Goal: Obtain resource: Download file/media

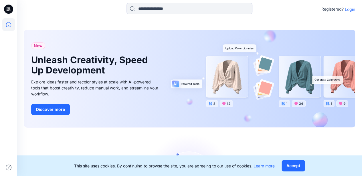
click at [348, 9] on p "Login" at bounding box center [350, 9] width 10 height 6
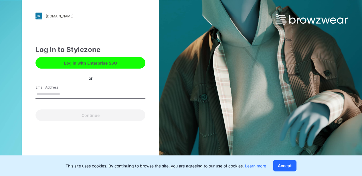
click at [86, 89] on div "Email Address" at bounding box center [90, 93] width 110 height 17
click at [86, 93] on input "Email Address" at bounding box center [90, 94] width 110 height 9
type input "**********"
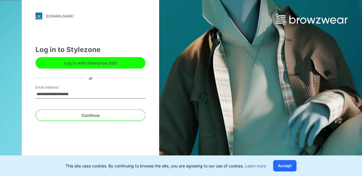
drag, startPoint x: 90, startPoint y: 94, endPoint x: -27, endPoint y: 91, distance: 116.8
click at [0, 91] on html "**********" at bounding box center [181, 88] width 362 height 176
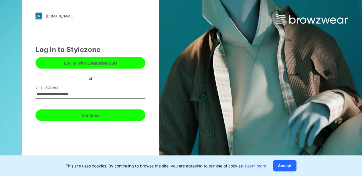
click at [106, 111] on button "Continue" at bounding box center [90, 115] width 110 height 11
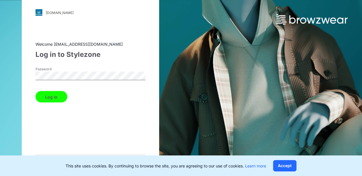
click at [54, 94] on button "Log in" at bounding box center [51, 96] width 32 height 11
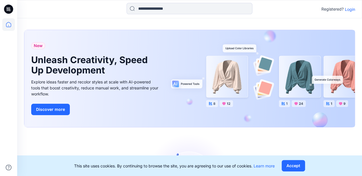
click at [347, 9] on p "Login" at bounding box center [350, 9] width 10 height 6
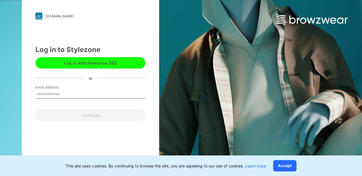
click at [70, 93] on input "Email Address" at bounding box center [90, 94] width 110 height 9
type input "**********"
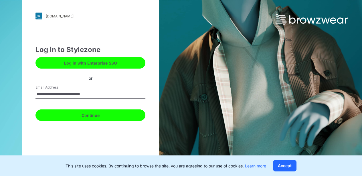
click at [78, 117] on button "Continue" at bounding box center [90, 115] width 110 height 11
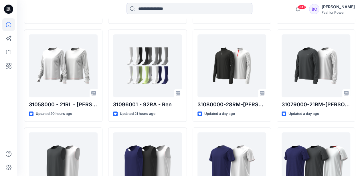
scroll to position [268, 0]
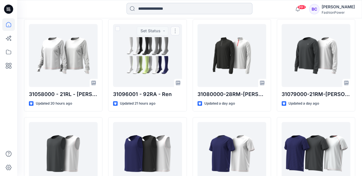
click at [144, 13] on input at bounding box center [190, 8] width 126 height 11
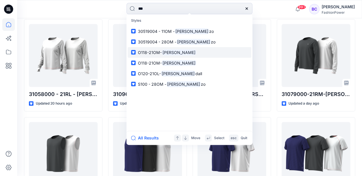
type input "***"
click at [156, 50] on p "O118-21OM- Ken" at bounding box center [167, 53] width 58 height 6
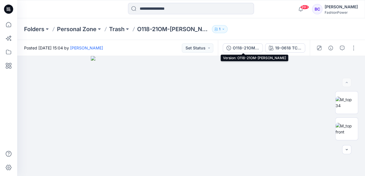
drag, startPoint x: 251, startPoint y: 46, endPoint x: 255, endPoint y: 50, distance: 5.7
click at [251, 45] on div "O118-21OM-Ken" at bounding box center [246, 48] width 26 height 6
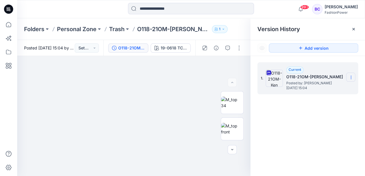
click at [353, 75] on section at bounding box center [350, 77] width 9 height 9
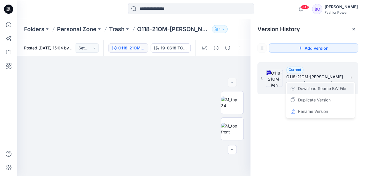
click at [333, 85] on span "Download Source BW File" at bounding box center [322, 88] width 48 height 7
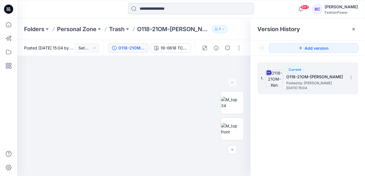
click at [191, 10] on input at bounding box center [191, 8] width 126 height 11
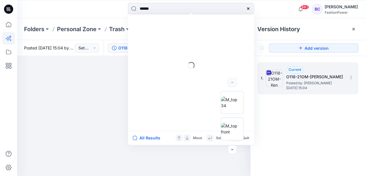
type input "*******"
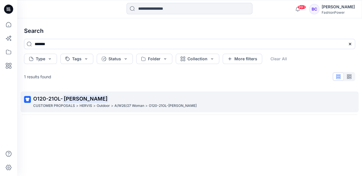
click at [125, 104] on p "A/W26/27 Woman" at bounding box center [129, 106] width 30 height 6
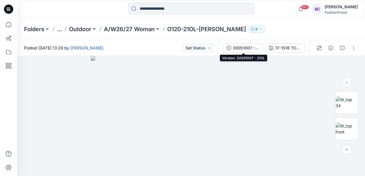
drag, startPoint x: 250, startPoint y: 48, endPoint x: 256, endPoint y: 54, distance: 8.9
click at [249, 48] on div "30051007 - 21OL" at bounding box center [246, 48] width 26 height 6
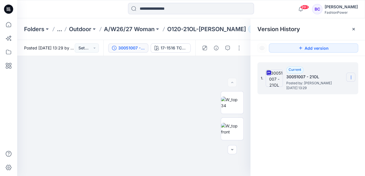
click at [348, 77] on section at bounding box center [350, 77] width 9 height 9
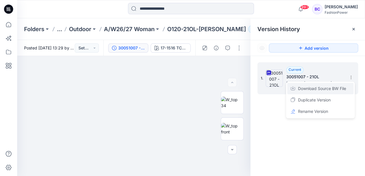
click at [339, 84] on div "Download Source BW File" at bounding box center [320, 88] width 66 height 11
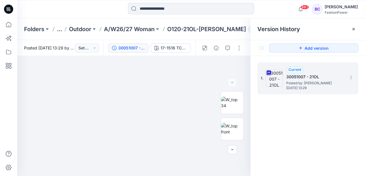
click at [176, 29] on p "O120-21OL-Kendall" at bounding box center [206, 29] width 79 height 8
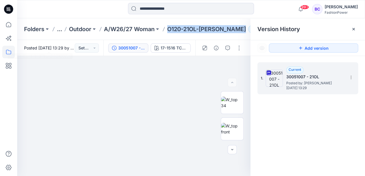
copy div "O120-21OL-Kendall 9"
click at [125, 31] on p "A/W26/27 Woman" at bounding box center [129, 29] width 51 height 8
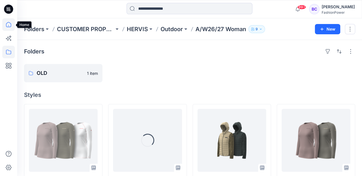
click at [8, 26] on icon at bounding box center [8, 24] width 13 height 13
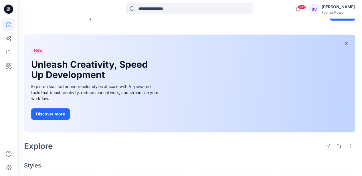
scroll to position [133, 0]
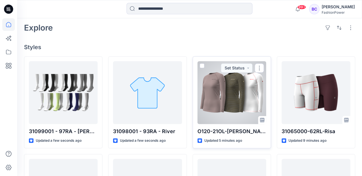
click at [232, 81] on div at bounding box center [232, 92] width 69 height 63
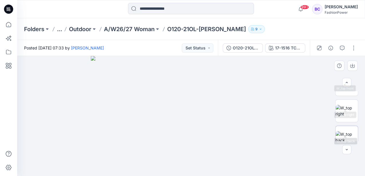
scroll to position [57, 0]
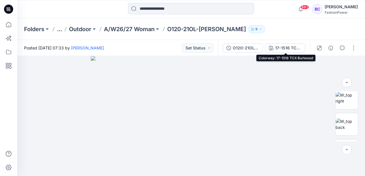
click at [286, 49] on div "17-1516 TCX Burlwood" at bounding box center [288, 48] width 26 height 6
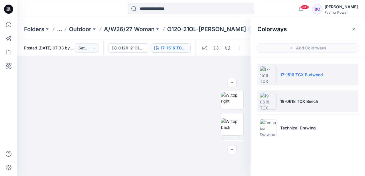
click at [325, 108] on li "19-0618 TCX Beech" at bounding box center [307, 101] width 101 height 22
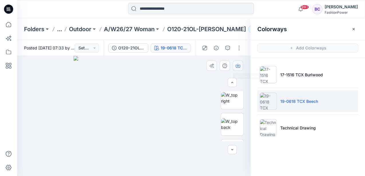
click at [239, 66] on icon "button" at bounding box center [238, 66] width 5 height 5
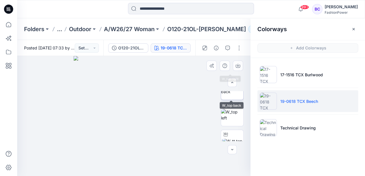
scroll to position [95, 0]
click at [231, 118] on img at bounding box center [232, 113] width 22 height 12
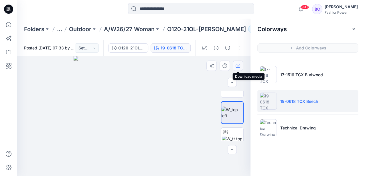
click at [238, 65] on icon "button" at bounding box center [238, 65] width 2 height 3
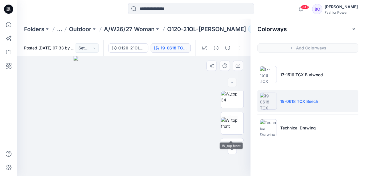
scroll to position [0, 0]
click at [232, 114] on div at bounding box center [232, 116] width 23 height 50
click at [232, 127] on img at bounding box center [232, 129] width 22 height 12
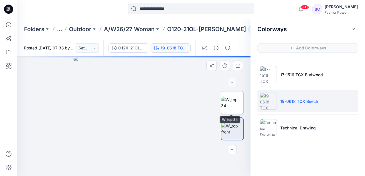
click at [233, 97] on img at bounding box center [232, 103] width 22 height 12
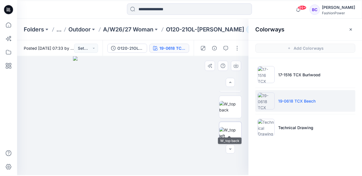
scroll to position [95, 0]
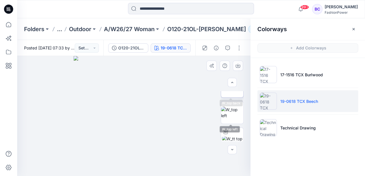
click at [231, 92] on img at bounding box center [232, 86] width 22 height 12
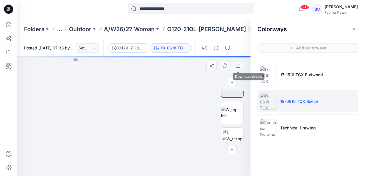
click at [236, 67] on icon "button" at bounding box center [238, 66] width 5 height 3
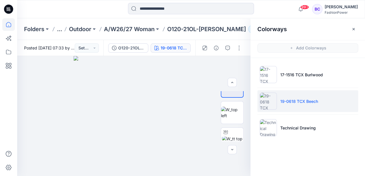
click at [3, 28] on icon at bounding box center [8, 24] width 13 height 13
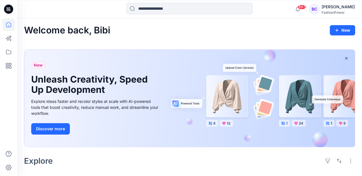
scroll to position [153, 0]
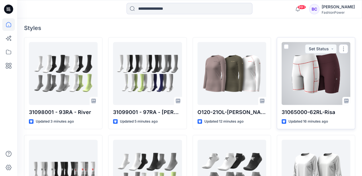
click at [340, 67] on div at bounding box center [316, 73] width 69 height 63
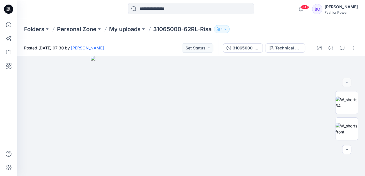
click at [184, 32] on p "31065000-62RL-Risa" at bounding box center [182, 29] width 58 height 8
copy div "31065000-62RL-Risa 1"
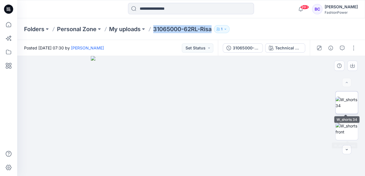
click at [341, 101] on img at bounding box center [346, 103] width 22 height 12
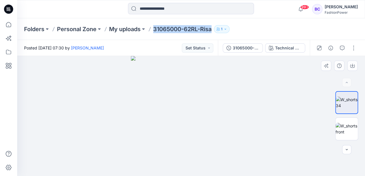
click at [177, 114] on img at bounding box center [191, 116] width 120 height 120
click at [355, 63] on button "button" at bounding box center [352, 66] width 10 height 10
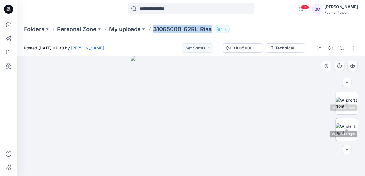
scroll to position [38, 0]
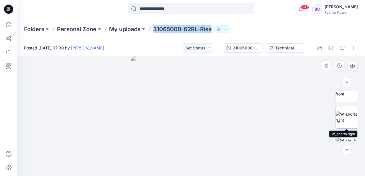
click at [351, 119] on img at bounding box center [346, 117] width 22 height 12
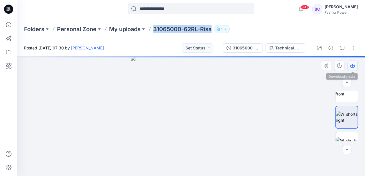
click at [354, 64] on icon "button" at bounding box center [352, 66] width 5 height 5
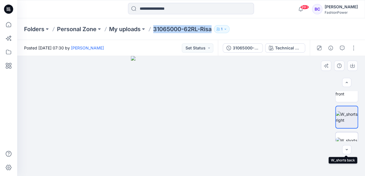
click at [339, 138] on img at bounding box center [346, 144] width 22 height 12
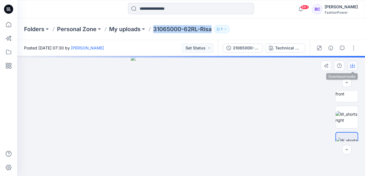
click at [353, 66] on icon "button" at bounding box center [352, 66] width 5 height 5
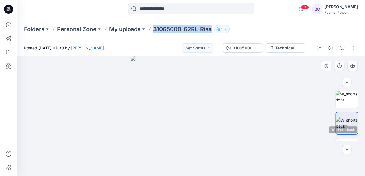
scroll to position [76, 0]
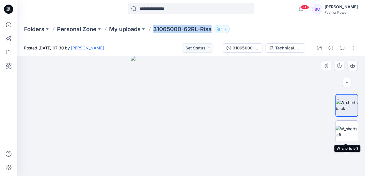
click at [353, 135] on img at bounding box center [346, 132] width 22 height 12
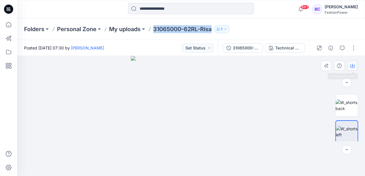
click at [349, 64] on button "button" at bounding box center [352, 66] width 10 height 10
click at [243, 48] on div "31065000-62RL-Risa" at bounding box center [246, 48] width 26 height 6
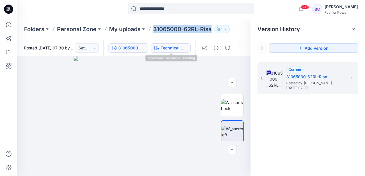
click at [169, 52] on button "Technical Drawing" at bounding box center [171, 48] width 40 height 9
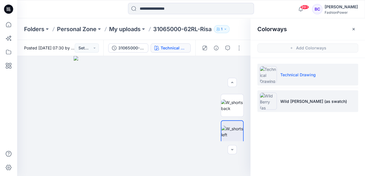
click at [314, 100] on p "Wild Berry (as swatch)" at bounding box center [313, 101] width 67 height 6
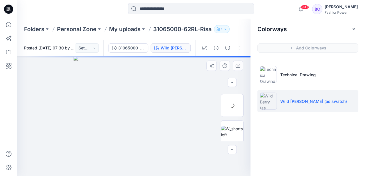
click at [145, 101] on img at bounding box center [134, 116] width 120 height 120
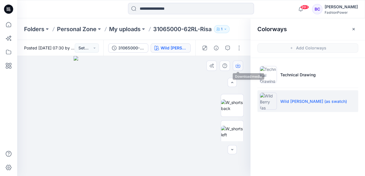
click at [235, 61] on button "button" at bounding box center [238, 66] width 10 height 10
drag, startPoint x: 232, startPoint y: 131, endPoint x: 233, endPoint y: 101, distance: 30.6
click at [232, 131] on img at bounding box center [232, 132] width 22 height 12
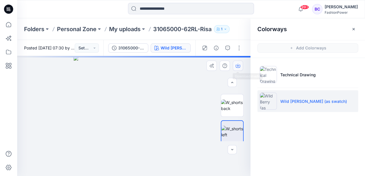
click at [236, 64] on icon "button" at bounding box center [238, 66] width 5 height 5
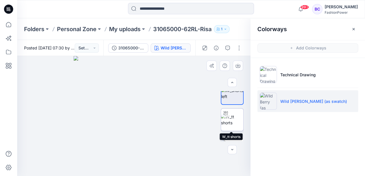
click at [232, 122] on img at bounding box center [232, 120] width 22 height 12
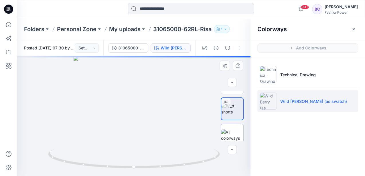
scroll to position [131, 0]
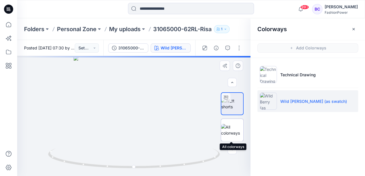
click at [233, 131] on img at bounding box center [232, 130] width 22 height 12
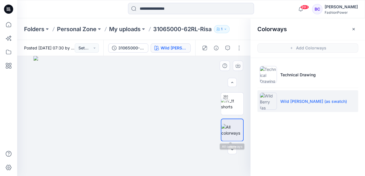
scroll to position [0, 0]
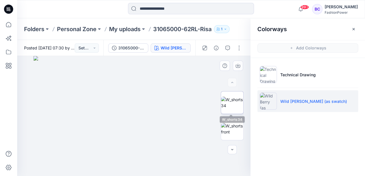
click at [235, 108] on img at bounding box center [232, 103] width 22 height 12
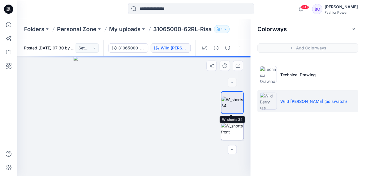
click at [234, 124] on img at bounding box center [232, 129] width 22 height 12
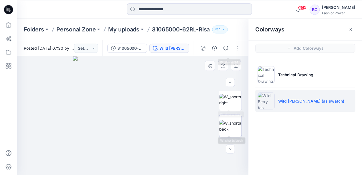
scroll to position [57, 0]
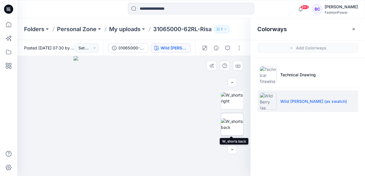
click at [234, 127] on img at bounding box center [232, 125] width 22 height 12
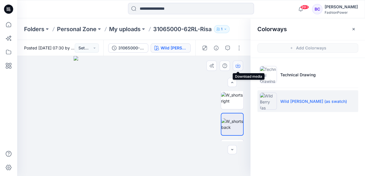
click at [238, 65] on icon "button" at bounding box center [238, 65] width 2 height 3
click at [129, 25] on p "My uploads" at bounding box center [124, 29] width 31 height 8
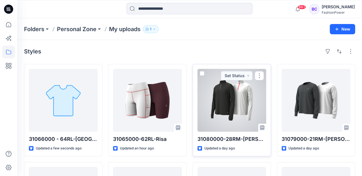
click at [202, 74] on span at bounding box center [202, 73] width 5 height 5
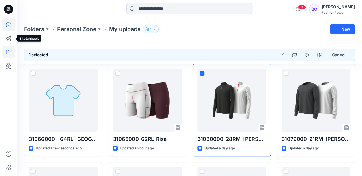
click at [8, 29] on icon at bounding box center [8, 24] width 13 height 13
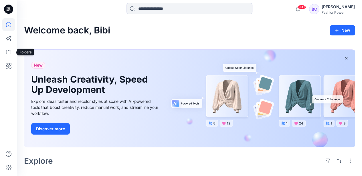
drag, startPoint x: 17, startPoint y: 60, endPoint x: 3, endPoint y: 52, distance: 15.5
click at [3, 52] on icon at bounding box center [8, 52] width 13 height 13
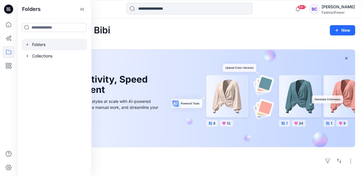
drag, startPoint x: 27, startPoint y: 57, endPoint x: 27, endPoint y: 47, distance: 10.0
click at [27, 57] on icon "button" at bounding box center [27, 56] width 5 height 5
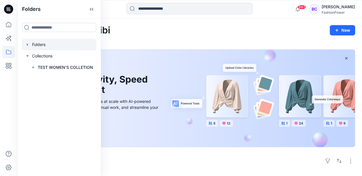
click at [27, 44] on icon "button" at bounding box center [27, 45] width 1 height 2
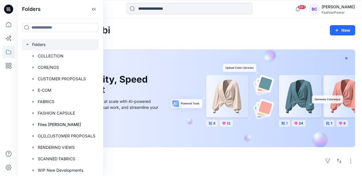
click at [27, 44] on icon "button" at bounding box center [27, 44] width 2 height 1
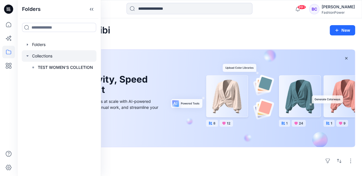
click at [27, 55] on icon "button" at bounding box center [27, 56] width 5 height 5
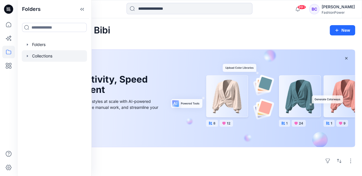
click at [27, 55] on icon "button" at bounding box center [27, 56] width 1 height 2
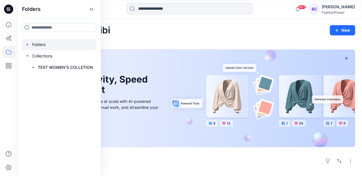
click at [28, 46] on icon "button" at bounding box center [27, 44] width 5 height 5
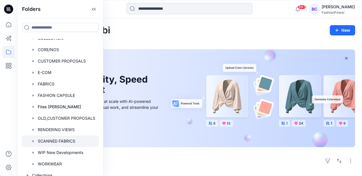
scroll to position [34, 0]
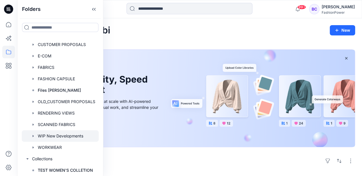
click at [32, 136] on icon "button" at bounding box center [33, 136] width 5 height 5
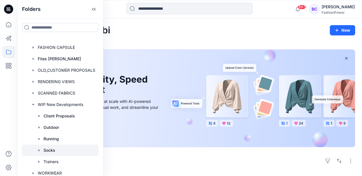
scroll to position [92, 0]
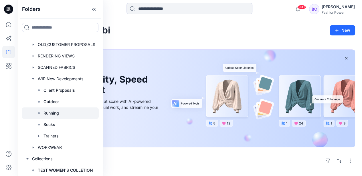
click at [53, 114] on p "Running" at bounding box center [51, 113] width 15 height 7
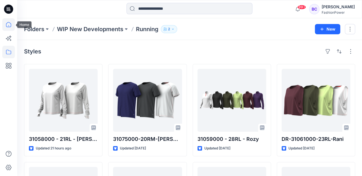
click at [9, 23] on icon at bounding box center [8, 24] width 13 height 13
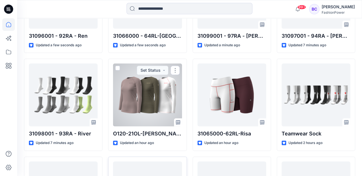
scroll to position [324, 0]
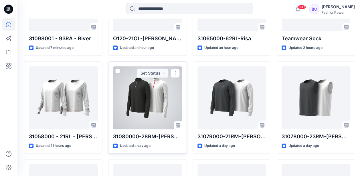
click at [116, 70] on span at bounding box center [117, 71] width 5 height 5
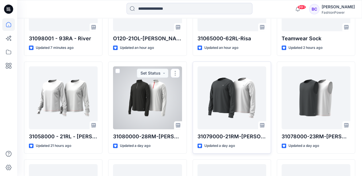
scroll to position [324, 0]
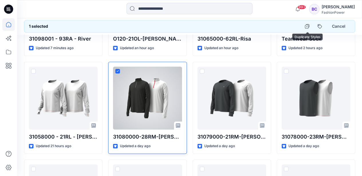
click at [181, 98] on div at bounding box center [147, 98] width 69 height 63
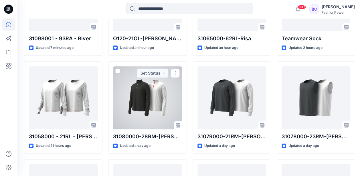
click at [143, 104] on div at bounding box center [147, 97] width 69 height 63
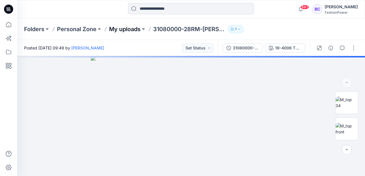
click at [133, 31] on p "My uploads" at bounding box center [124, 29] width 31 height 8
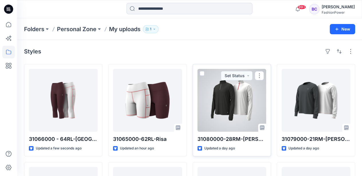
click at [202, 73] on span at bounding box center [202, 73] width 5 height 5
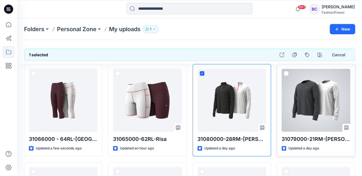
click at [285, 72] on span at bounding box center [286, 73] width 5 height 5
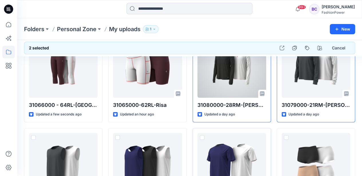
scroll to position [76, 0]
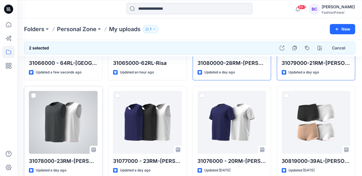
click at [31, 94] on span at bounding box center [33, 95] width 5 height 5
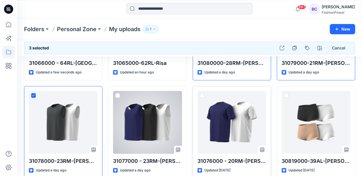
drag, startPoint x: 116, startPoint y: 94, endPoint x: 200, endPoint y: 106, distance: 84.1
click at [117, 94] on span at bounding box center [117, 95] width 5 height 5
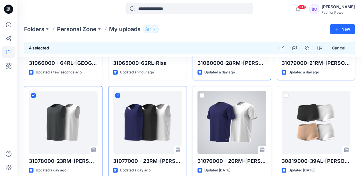
click at [202, 95] on span at bounding box center [202, 95] width 5 height 5
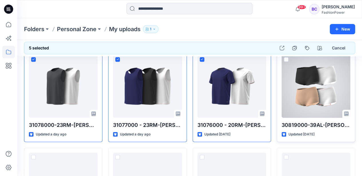
scroll to position [133, 0]
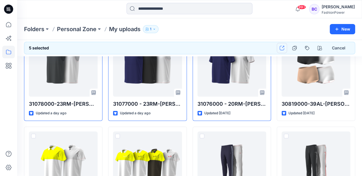
click at [285, 47] on button "button" at bounding box center [282, 48] width 10 height 10
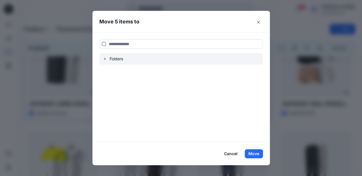
click at [105, 59] on icon "button" at bounding box center [104, 59] width 1 height 2
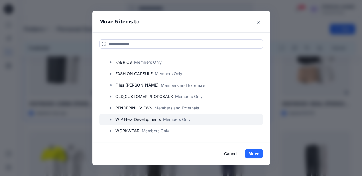
scroll to position [55, 0]
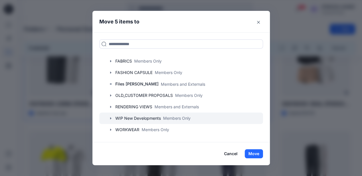
click at [112, 116] on div at bounding box center [181, 118] width 164 height 11
click at [114, 116] on div at bounding box center [181, 118] width 164 height 11
click at [110, 116] on icon "button" at bounding box center [110, 118] width 5 height 5
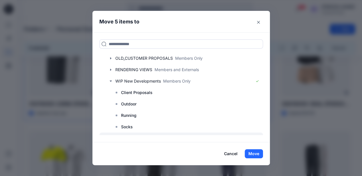
scroll to position [112, 0]
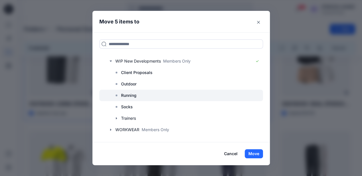
click at [137, 97] on p "Running" at bounding box center [128, 95] width 15 height 7
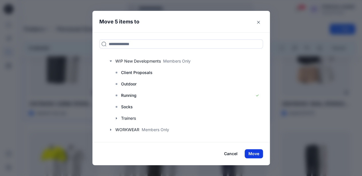
click at [255, 155] on button "Move" at bounding box center [254, 153] width 18 height 9
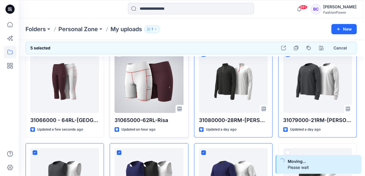
scroll to position [0, 0]
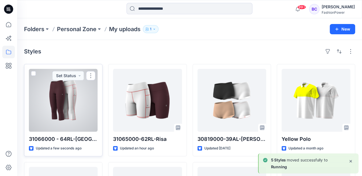
click at [55, 105] on div at bounding box center [63, 100] width 69 height 63
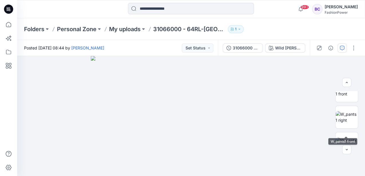
scroll to position [95, 0]
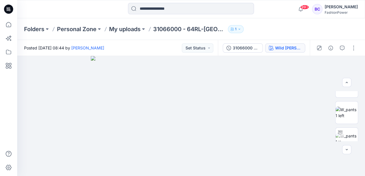
click at [300, 52] on button "Wild Berry (as swatch)" at bounding box center [285, 48] width 40 height 9
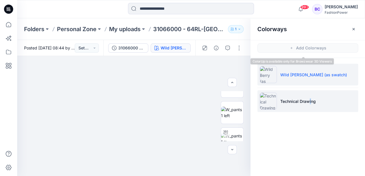
click at [310, 98] on p "Technical Drawing" at bounding box center [297, 101] width 35 height 6
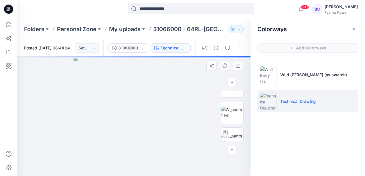
click at [147, 105] on img at bounding box center [134, 116] width 120 height 120
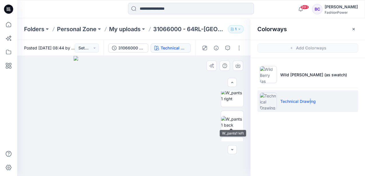
scroll to position [0, 0]
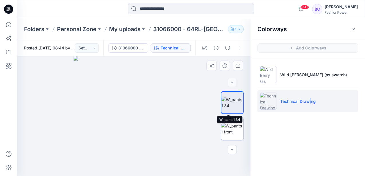
click at [238, 129] on img at bounding box center [232, 129] width 22 height 12
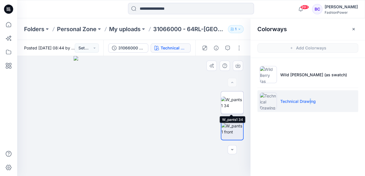
click at [235, 102] on img at bounding box center [232, 103] width 22 height 12
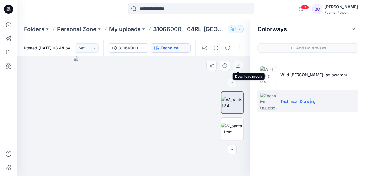
click at [238, 65] on icon "button" at bounding box center [238, 66] width 5 height 5
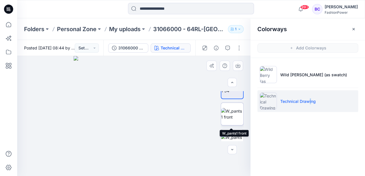
scroll to position [19, 0]
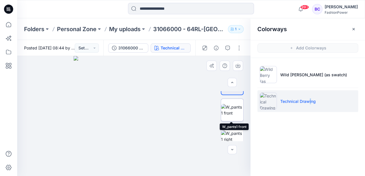
click at [233, 116] on img at bounding box center [232, 110] width 22 height 12
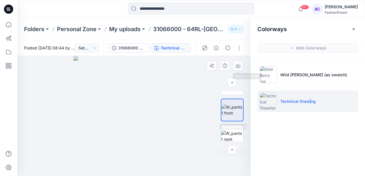
click at [236, 131] on img at bounding box center [232, 137] width 22 height 12
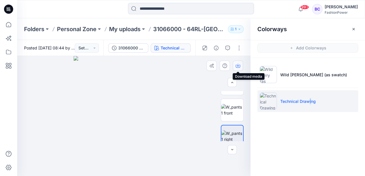
click at [239, 66] on icon "button" at bounding box center [238, 66] width 5 height 5
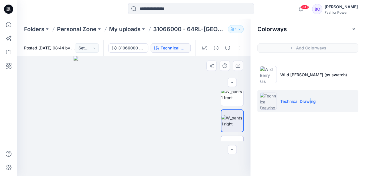
scroll to position [57, 0]
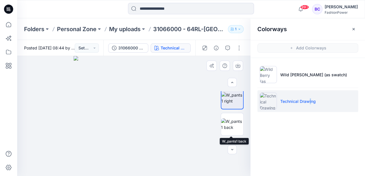
drag, startPoint x: 233, startPoint y: 125, endPoint x: 232, endPoint y: 108, distance: 16.6
click at [233, 125] on img at bounding box center [232, 125] width 22 height 12
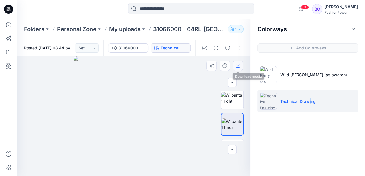
click at [238, 69] on button "button" at bounding box center [238, 66] width 10 height 10
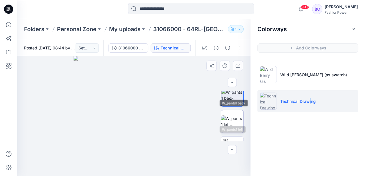
scroll to position [95, 0]
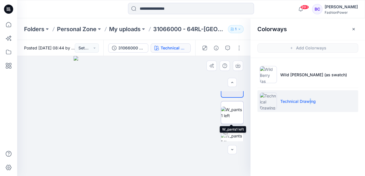
drag, startPoint x: 234, startPoint y: 123, endPoint x: 233, endPoint y: 116, distance: 6.3
click at [234, 119] on img at bounding box center [232, 113] width 22 height 12
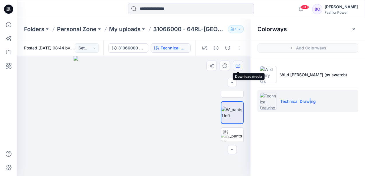
click at [238, 67] on icon "button" at bounding box center [238, 66] width 5 height 5
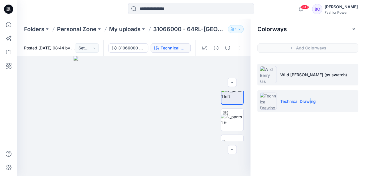
click at [262, 70] on img at bounding box center [268, 74] width 17 height 17
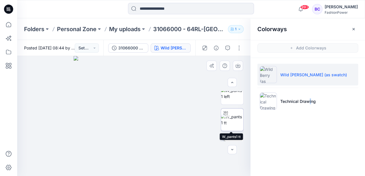
click at [230, 114] on img at bounding box center [232, 120] width 22 height 12
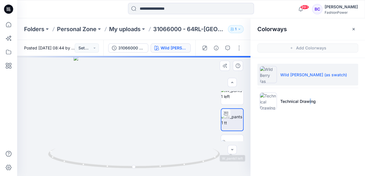
scroll to position [0, 0]
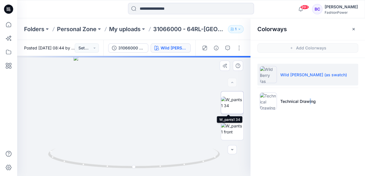
click at [231, 104] on img at bounding box center [232, 103] width 22 height 12
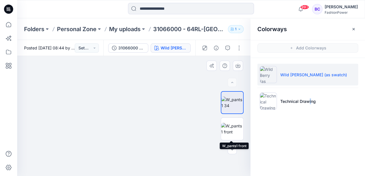
drag, startPoint x: 227, startPoint y: 126, endPoint x: 231, endPoint y: 100, distance: 26.0
click at [227, 126] on img at bounding box center [232, 129] width 22 height 12
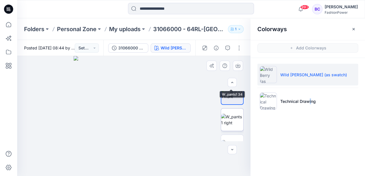
scroll to position [38, 0]
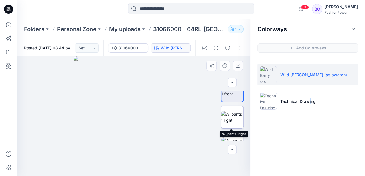
click at [240, 117] on img at bounding box center [232, 117] width 22 height 12
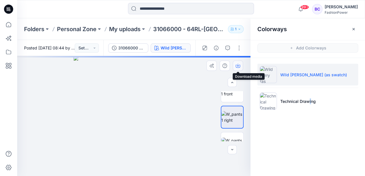
click at [239, 67] on icon "button" at bounding box center [238, 66] width 5 height 5
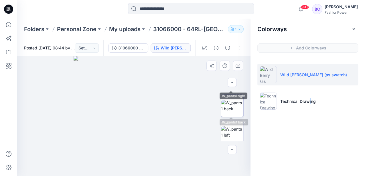
scroll to position [76, 0]
drag, startPoint x: 234, startPoint y: 106, endPoint x: 233, endPoint y: 100, distance: 6.1
click at [234, 106] on img at bounding box center [232, 106] width 22 height 12
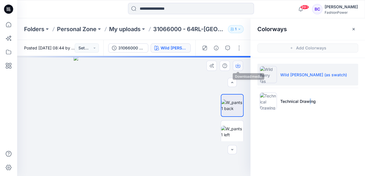
click at [239, 66] on icon "button" at bounding box center [238, 66] width 5 height 5
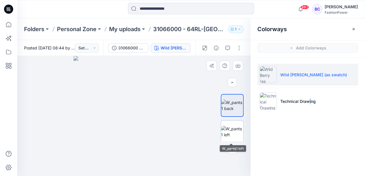
click at [236, 126] on img at bounding box center [232, 132] width 22 height 12
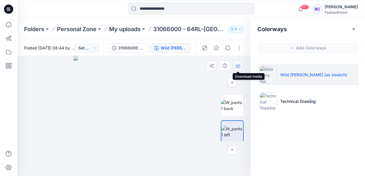
click at [236, 64] on icon "button" at bounding box center [238, 66] width 5 height 5
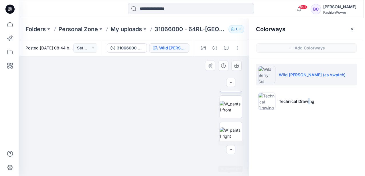
scroll to position [0, 0]
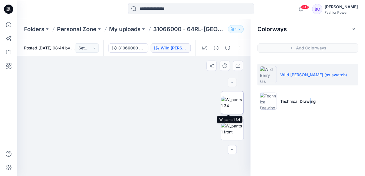
click at [230, 98] on img at bounding box center [232, 103] width 22 height 12
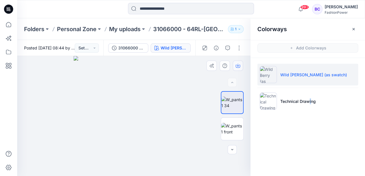
click at [235, 65] on button "button" at bounding box center [238, 66] width 10 height 10
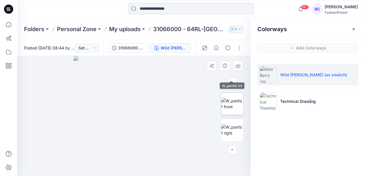
scroll to position [38, 0]
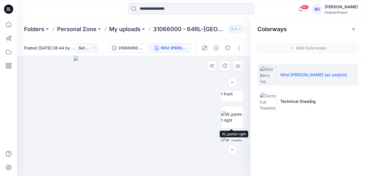
drag, startPoint x: 231, startPoint y: 120, endPoint x: 230, endPoint y: 103, distance: 16.9
click at [231, 120] on img at bounding box center [232, 117] width 22 height 12
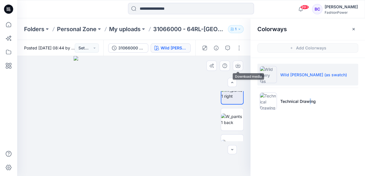
scroll to position [76, 0]
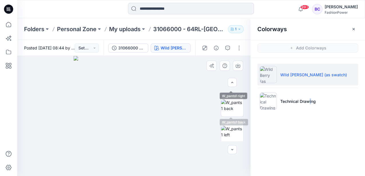
click at [231, 106] on img at bounding box center [232, 106] width 22 height 12
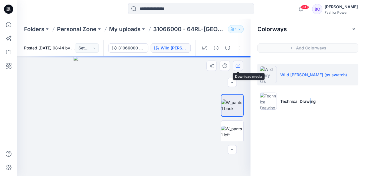
click at [235, 66] on button "button" at bounding box center [238, 66] width 10 height 10
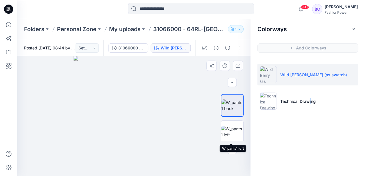
drag, startPoint x: 233, startPoint y: 129, endPoint x: 232, endPoint y: 105, distance: 23.8
click at [233, 129] on img at bounding box center [232, 132] width 22 height 12
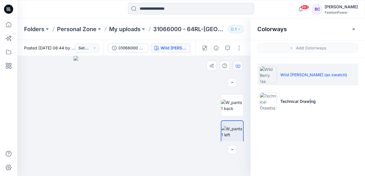
click at [239, 66] on icon "button" at bounding box center [238, 66] width 5 height 5
click at [14, 25] on icon at bounding box center [8, 24] width 13 height 13
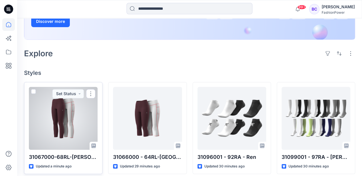
scroll to position [114, 0]
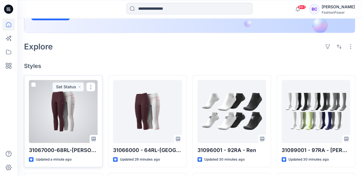
click at [80, 125] on div at bounding box center [63, 111] width 69 height 63
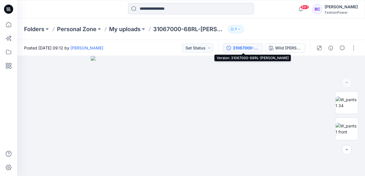
click at [251, 49] on div "31067000-68RL-Ravina" at bounding box center [246, 48] width 26 height 6
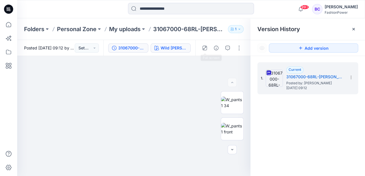
click at [184, 51] on button "Wild Berry (as swatch)" at bounding box center [171, 48] width 40 height 9
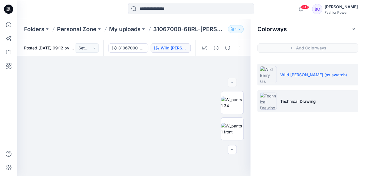
click at [322, 97] on li "Technical Drawing" at bounding box center [307, 101] width 101 height 22
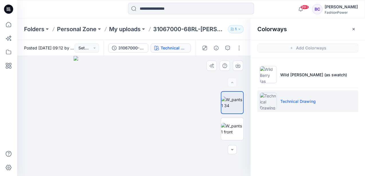
click at [142, 110] on img at bounding box center [134, 116] width 120 height 120
click at [236, 63] on button "button" at bounding box center [238, 66] width 10 height 10
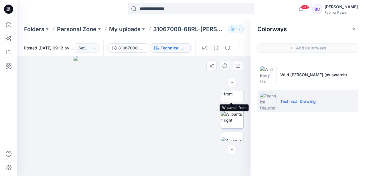
click at [237, 123] on img at bounding box center [232, 117] width 22 height 12
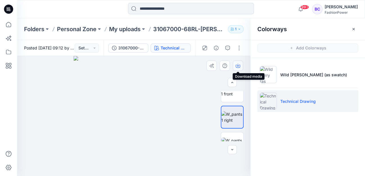
click at [234, 63] on button "button" at bounding box center [238, 66] width 10 height 10
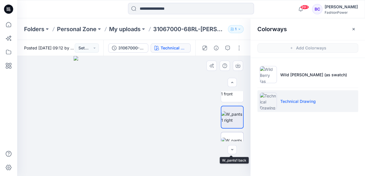
click at [231, 138] on img at bounding box center [232, 144] width 22 height 12
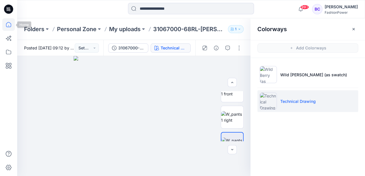
click at [14, 29] on icon at bounding box center [8, 24] width 13 height 13
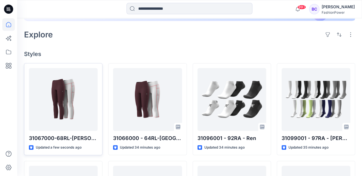
scroll to position [153, 0]
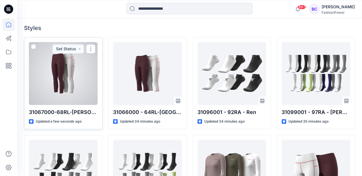
click at [78, 78] on div at bounding box center [63, 73] width 69 height 63
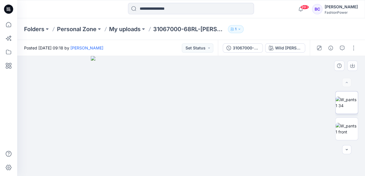
click at [356, 100] on img at bounding box center [346, 103] width 22 height 12
click at [135, 31] on p "My uploads" at bounding box center [124, 29] width 31 height 8
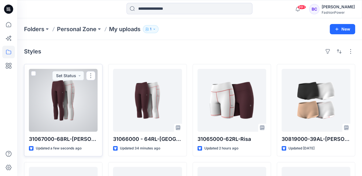
click at [70, 92] on div at bounding box center [63, 100] width 69 height 63
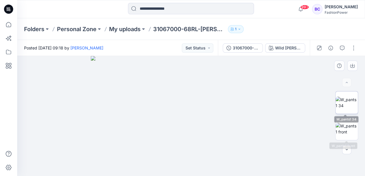
click at [347, 101] on img at bounding box center [346, 103] width 22 height 12
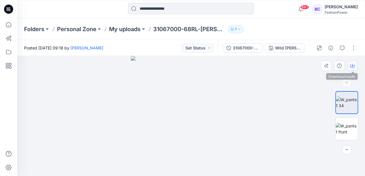
click at [354, 64] on icon "button" at bounding box center [352, 66] width 5 height 5
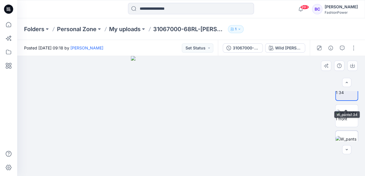
scroll to position [19, 0]
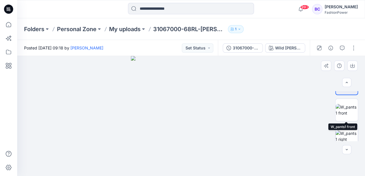
click at [351, 131] on img at bounding box center [346, 137] width 22 height 12
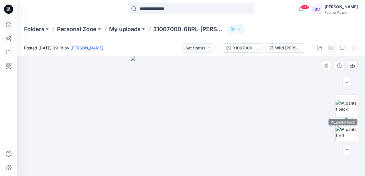
scroll to position [76, 0]
click at [354, 101] on img at bounding box center [346, 106] width 22 height 12
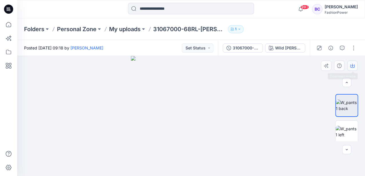
click at [354, 64] on button "button" at bounding box center [352, 66] width 10 height 10
click at [342, 131] on img at bounding box center [346, 132] width 22 height 12
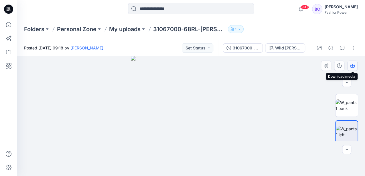
click at [356, 65] on button "button" at bounding box center [352, 66] width 10 height 10
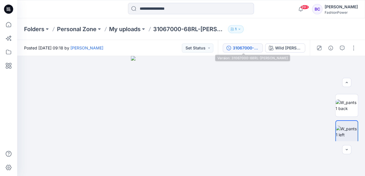
click at [238, 51] on div "31067000-68RL-Ravina" at bounding box center [246, 48] width 26 height 6
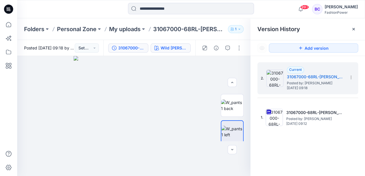
click at [176, 50] on div "Wild Berry (as swatch)" at bounding box center [174, 48] width 26 height 6
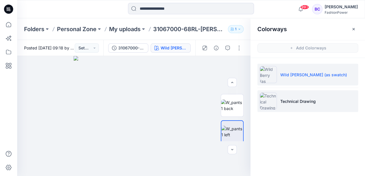
click at [306, 100] on p "Technical Drawing" at bounding box center [297, 101] width 35 height 6
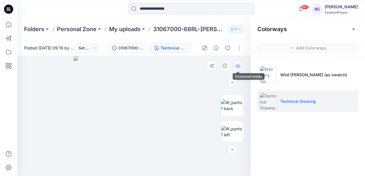
click at [237, 68] on button "button" at bounding box center [238, 66] width 10 height 10
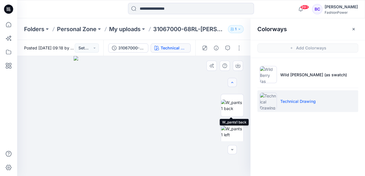
drag, startPoint x: 232, startPoint y: 111, endPoint x: 231, endPoint y: 83, distance: 28.3
click at [232, 111] on img at bounding box center [232, 106] width 22 height 12
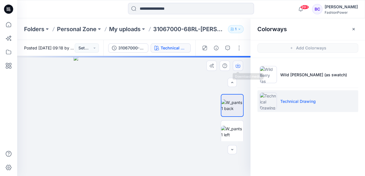
click at [236, 65] on icon "button" at bounding box center [238, 66] width 5 height 5
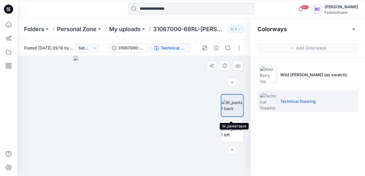
scroll to position [38, 0]
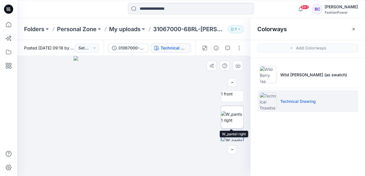
click at [231, 119] on img at bounding box center [232, 117] width 22 height 12
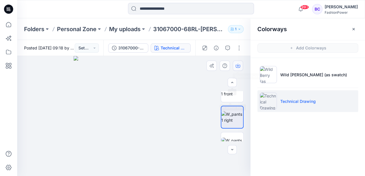
click at [239, 68] on button "button" at bounding box center [238, 66] width 10 height 10
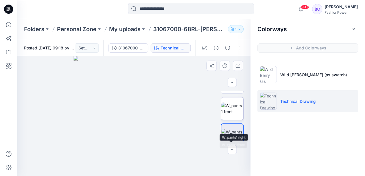
scroll to position [0, 0]
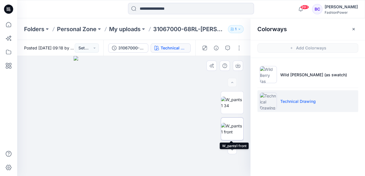
click at [235, 131] on img at bounding box center [232, 129] width 22 height 12
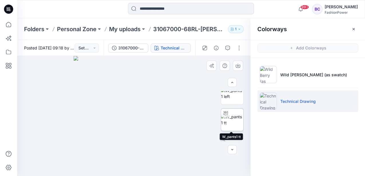
click at [231, 122] on img at bounding box center [232, 120] width 22 height 12
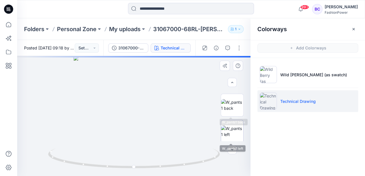
scroll to position [76, 0]
click at [235, 129] on img at bounding box center [232, 132] width 22 height 12
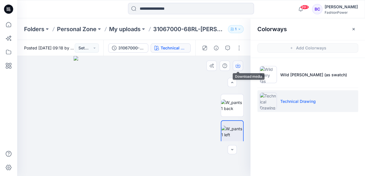
click at [238, 69] on button "button" at bounding box center [238, 66] width 10 height 10
click at [6, 26] on icon at bounding box center [8, 24] width 5 height 5
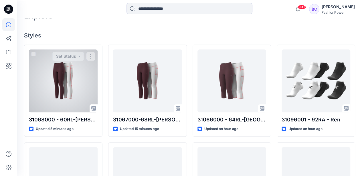
scroll to position [172, 0]
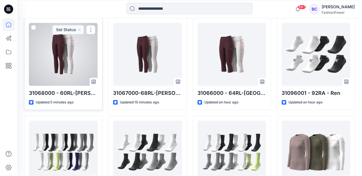
click at [87, 69] on div at bounding box center [63, 54] width 69 height 63
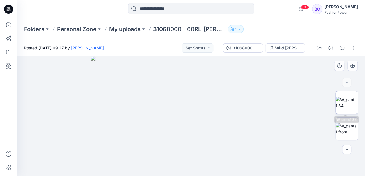
click at [349, 108] on img at bounding box center [346, 103] width 22 height 12
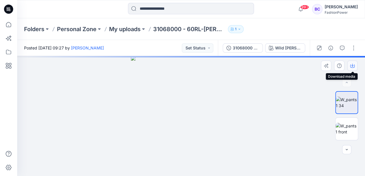
click at [351, 67] on icon "button" at bounding box center [352, 66] width 5 height 5
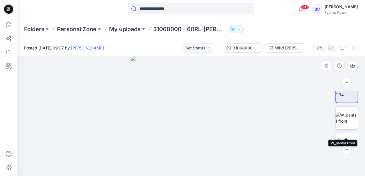
scroll to position [19, 0]
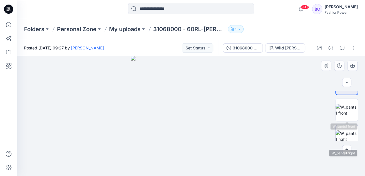
click at [345, 131] on img at bounding box center [346, 137] width 22 height 12
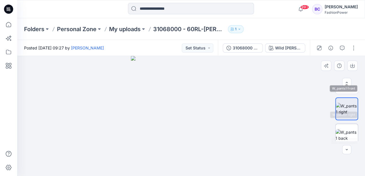
scroll to position [57, 0]
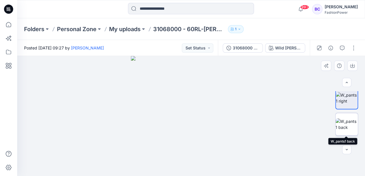
click at [343, 129] on img at bounding box center [346, 125] width 22 height 12
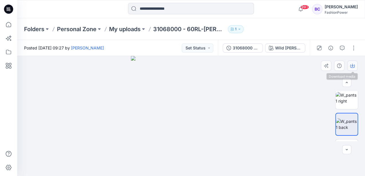
click at [351, 67] on icon "button" at bounding box center [352, 66] width 5 height 5
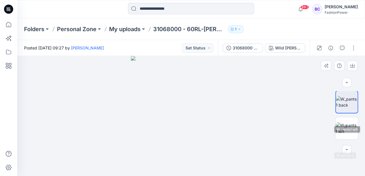
scroll to position [95, 0]
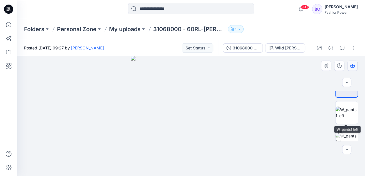
drag, startPoint x: 353, startPoint y: 110, endPoint x: 351, endPoint y: 64, distance: 45.6
click at [353, 110] on img at bounding box center [346, 113] width 22 height 12
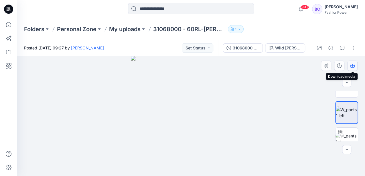
click at [351, 63] on button "button" at bounding box center [352, 66] width 10 height 10
drag, startPoint x: 240, startPoint y: 79, endPoint x: 267, endPoint y: 49, distance: 40.6
click at [240, 79] on img at bounding box center [191, 116] width 120 height 120
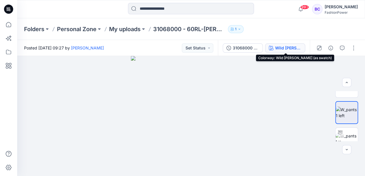
click at [272, 45] on button "Wild Berry (as swatch)" at bounding box center [285, 48] width 40 height 9
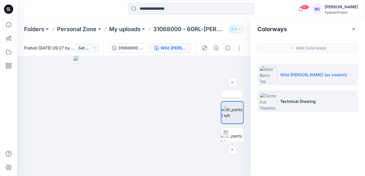
click at [326, 109] on li "Technical Drawing" at bounding box center [307, 101] width 101 height 22
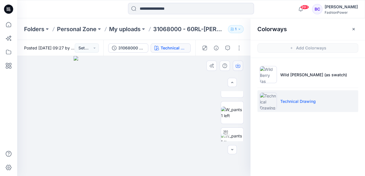
click at [237, 65] on icon "button" at bounding box center [238, 66] width 5 height 5
drag, startPoint x: 236, startPoint y: 111, endPoint x: 235, endPoint y: 94, distance: 17.5
click at [236, 111] on img at bounding box center [232, 113] width 22 height 12
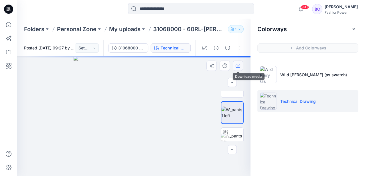
click at [238, 64] on icon "button" at bounding box center [238, 66] width 5 height 5
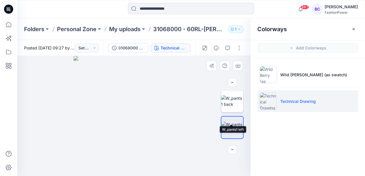
scroll to position [76, 0]
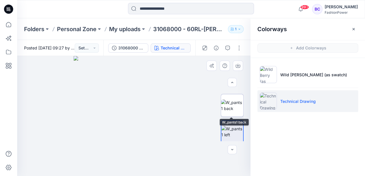
click at [230, 112] on img at bounding box center [232, 106] width 22 height 12
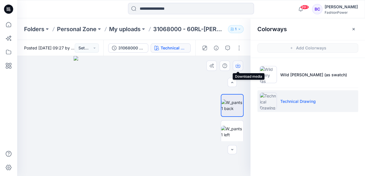
click at [240, 65] on button "button" at bounding box center [238, 66] width 10 height 10
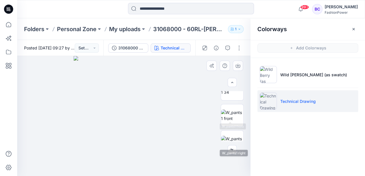
scroll to position [19, 0]
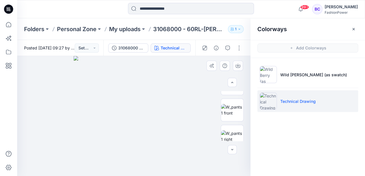
click at [236, 123] on div at bounding box center [232, 116] width 23 height 50
click at [234, 131] on img at bounding box center [232, 137] width 22 height 12
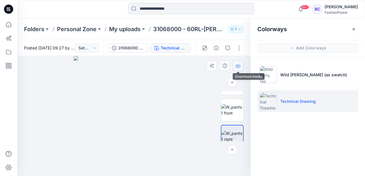
click at [236, 65] on icon "button" at bounding box center [238, 66] width 5 height 5
